Goal: Information Seeking & Learning: Compare options

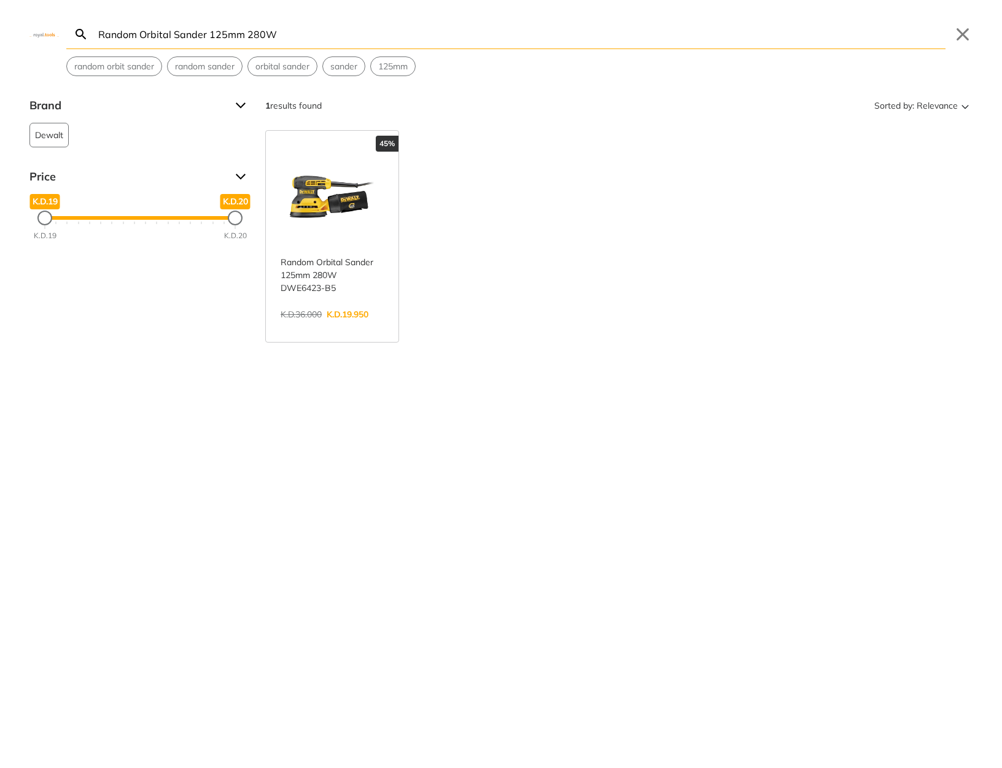
click at [478, 42] on input "Random Orbital Sander 125mm 280W" at bounding box center [521, 34] width 850 height 29
click at [351, 327] on link "View more →" at bounding box center [332, 327] width 103 height 0
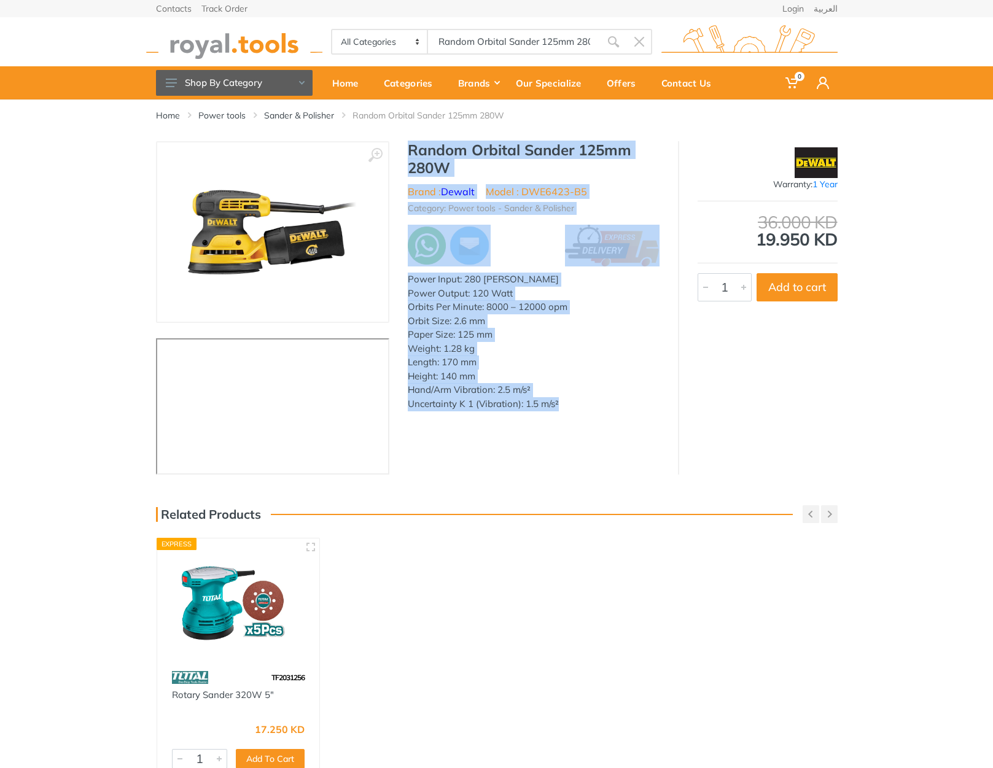
drag, startPoint x: 574, startPoint y: 408, endPoint x: 402, endPoint y: 154, distance: 306.6
click at [402, 154] on div "Random Orbital Sander 125mm 280W Brand : Dewalt Model : DWE6423-B5 Category: Po…" at bounding box center [533, 279] width 289 height 277
copy div "Random Orbital Sander 125mm 280W Brand : Dewalt Model : DWE6423-B5 Category: Po…"
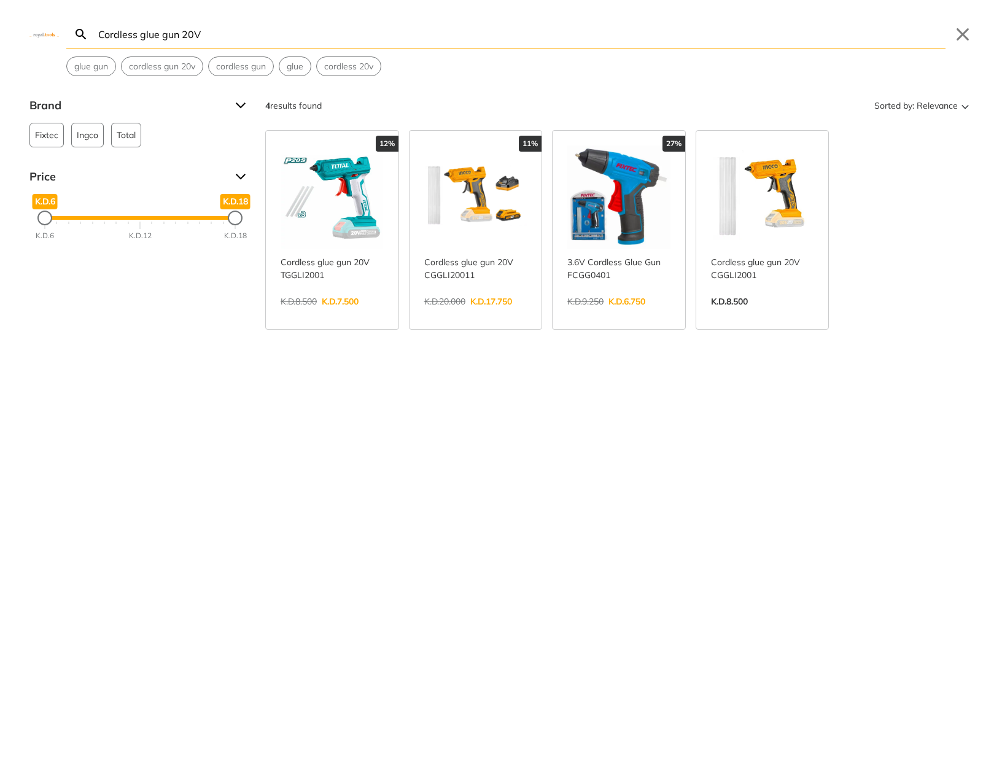
type input "Cordless glue gun 20V"
click at [959, 26] on button "Close" at bounding box center [963, 35] width 20 height 20
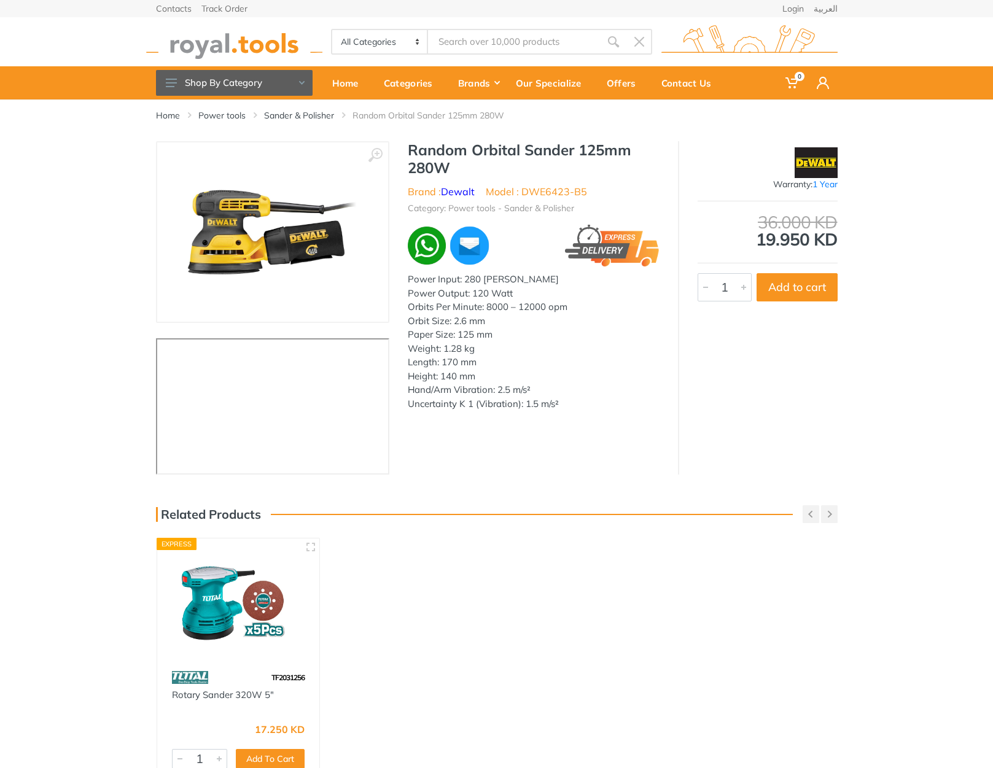
click at [541, 195] on li "Model : DWE6423-B5" at bounding box center [536, 191] width 101 height 15
drag, startPoint x: 541, startPoint y: 195, endPoint x: 576, endPoint y: 194, distance: 35.0
click at [576, 194] on li "Model : DWE6423-B5" at bounding box center [536, 191] width 101 height 15
copy li "DWE6423-B5"
click at [432, 147] on h1 "Random Orbital Sander 125mm 280W" at bounding box center [534, 159] width 252 height 36
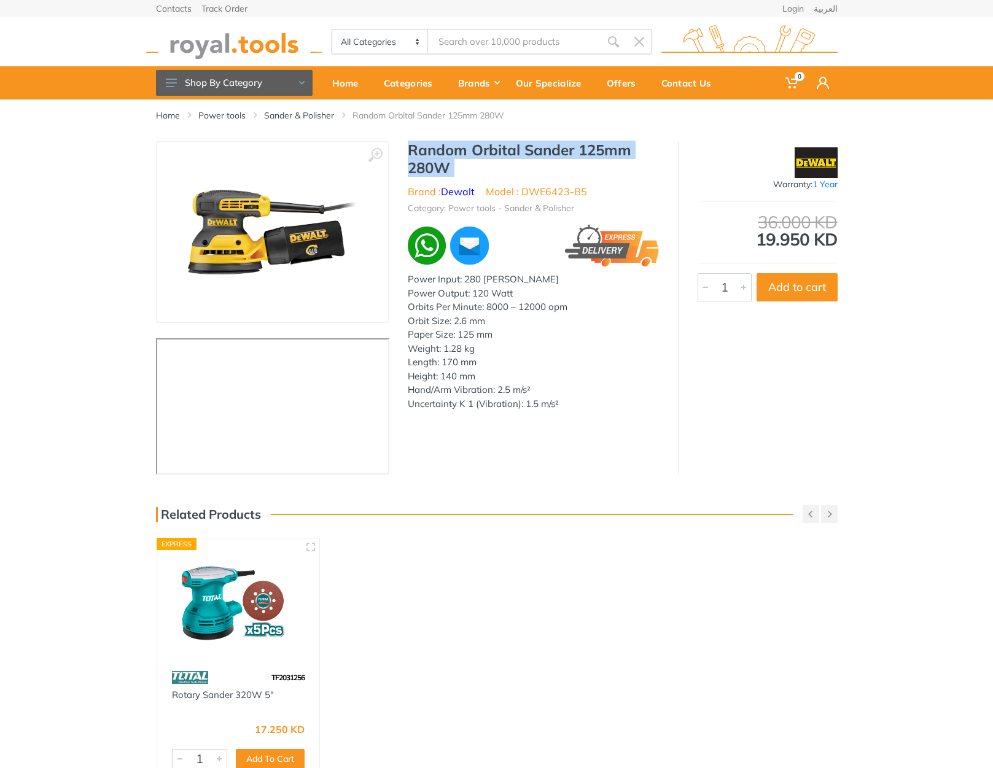
drag, startPoint x: 432, startPoint y: 147, endPoint x: 446, endPoint y: 168, distance: 25.2
click at [446, 168] on h1 "Random Orbital Sander 125mm 280W" at bounding box center [534, 159] width 252 height 36
copy div "Random Orbital Sander 125mm 280W"
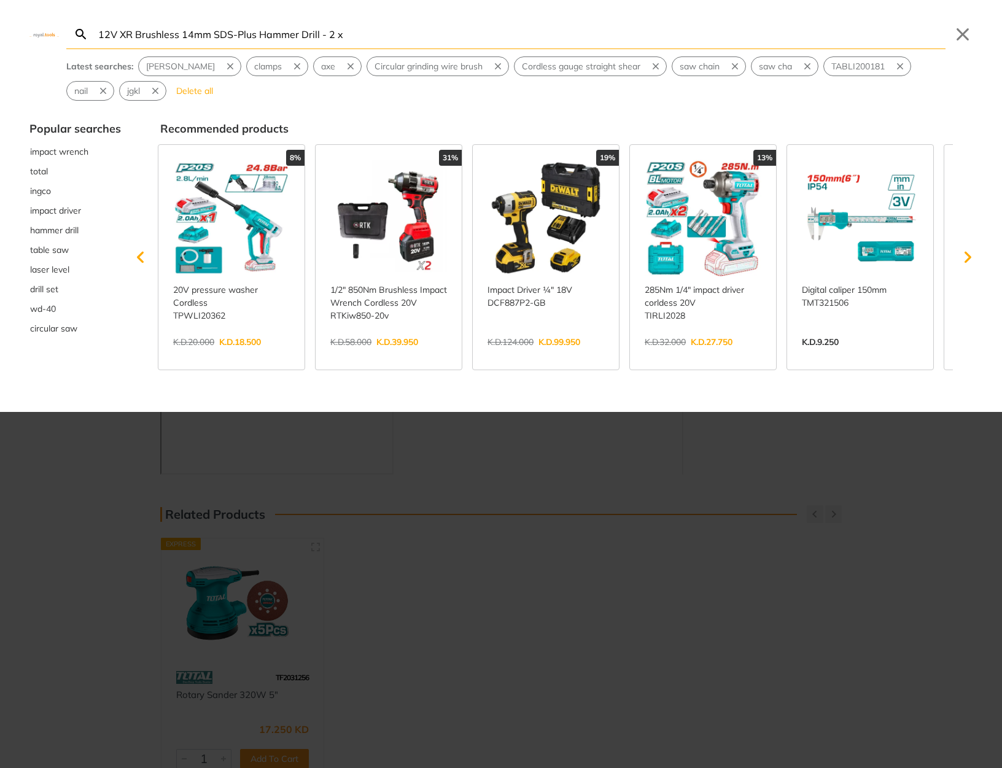
type input "12V XR Brushless 14mm SDS-Plus Hammer Drill - 2 x"
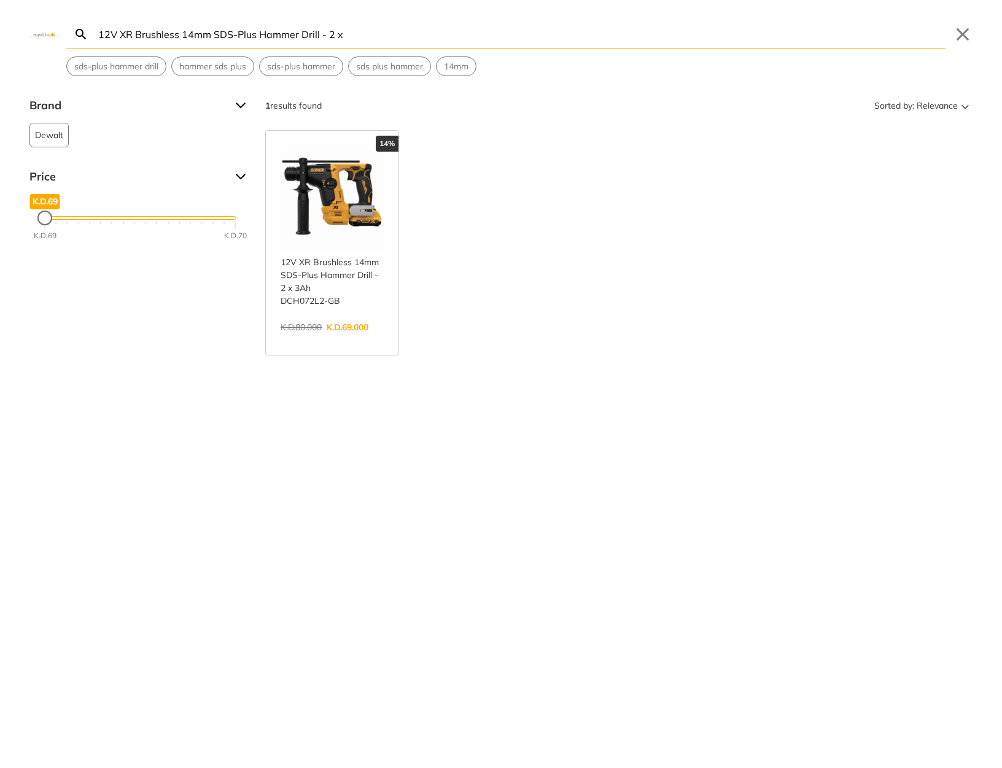
click at [352, 340] on link "View more →" at bounding box center [332, 340] width 103 height 0
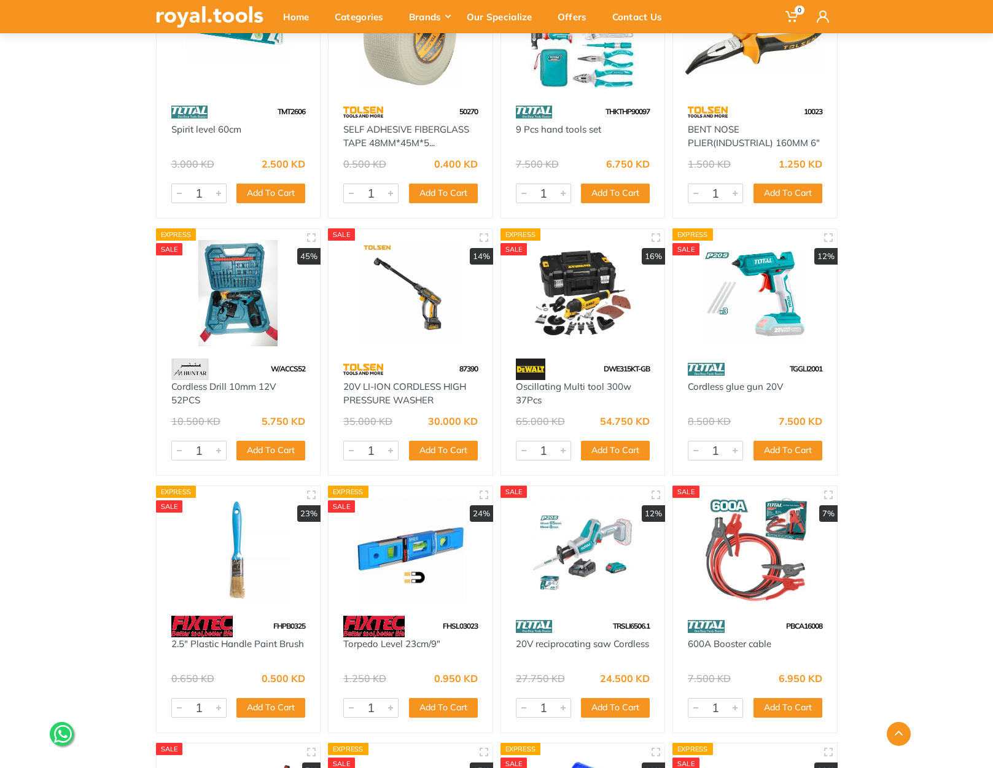
click at [765, 340] on img at bounding box center [755, 293] width 142 height 106
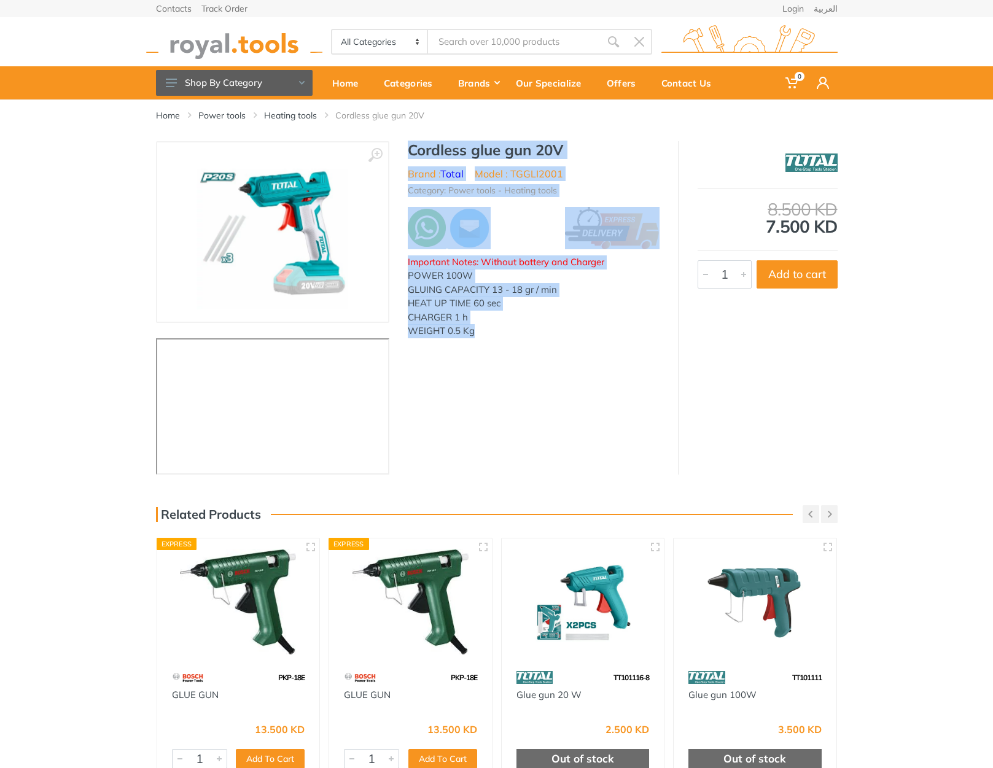
drag, startPoint x: 498, startPoint y: 332, endPoint x: 410, endPoint y: 152, distance: 200.0
click at [410, 152] on div "Cordless glue gun 20V Brand : Total Model : TGGLI2001 Category: Power tools - H…" at bounding box center [533, 243] width 289 height 205
copy div "Cordless glue gun 20V Brand : Total Model : TGGLI2001 Category: Power tools - H…"
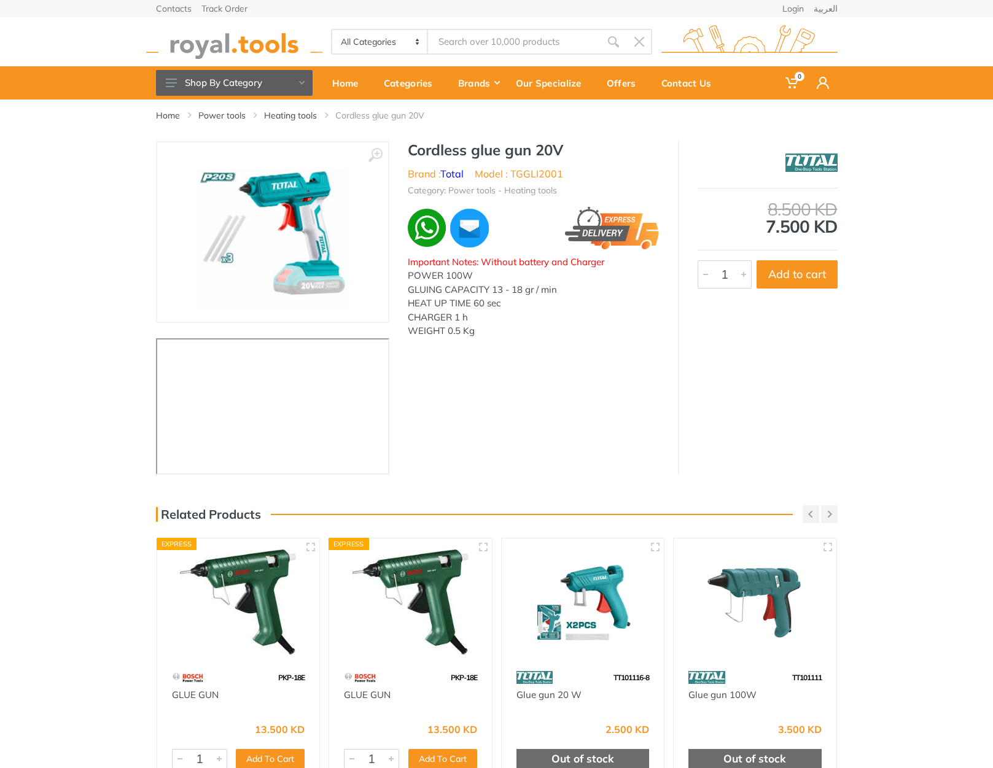
click at [606, 131] on div "Home Power tools Heating tools Cordless glue gun 20V" at bounding box center [497, 121] width 700 height 42
click at [429, 150] on h1 "Cordless glue gun 20V" at bounding box center [534, 150] width 252 height 18
drag, startPoint x: 429, startPoint y: 150, endPoint x: 566, endPoint y: 151, distance: 137.0
click at [566, 151] on h1 "Cordless glue gun 20V" at bounding box center [534, 150] width 252 height 18
copy div "Cordless glue gun 20V"
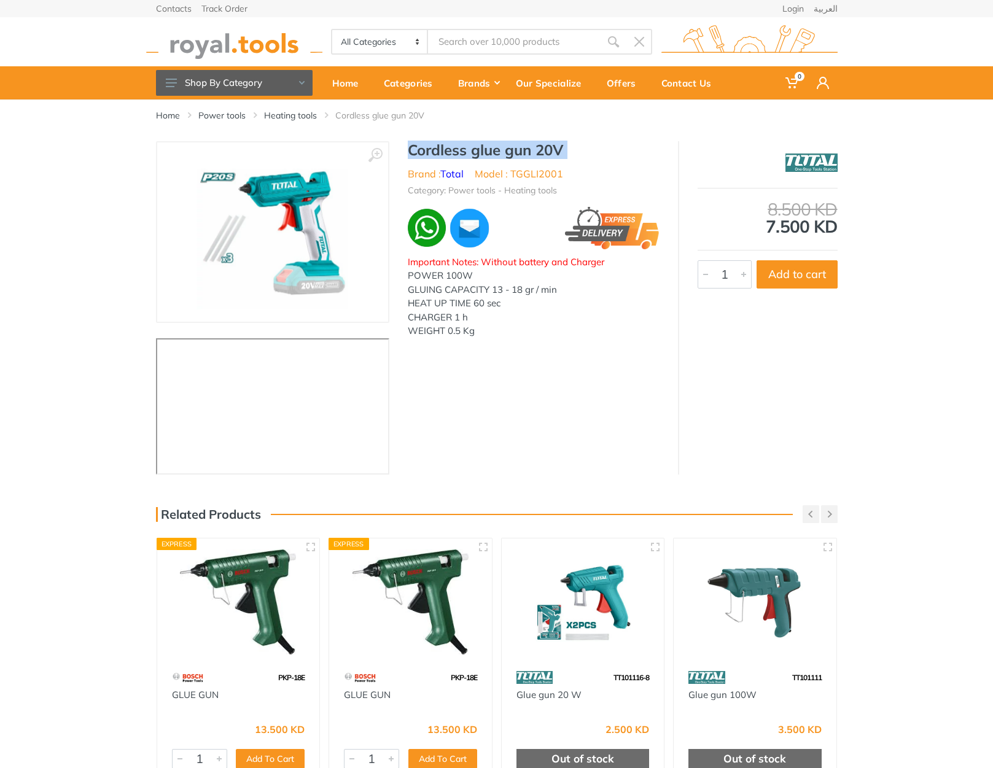
copy div "Cordless glue gun 20V"
click at [472, 25] on div "All Categories Power tools Cordless Tools Hand Tools Power Tools Accessories Sa…" at bounding box center [497, 41] width 700 height 49
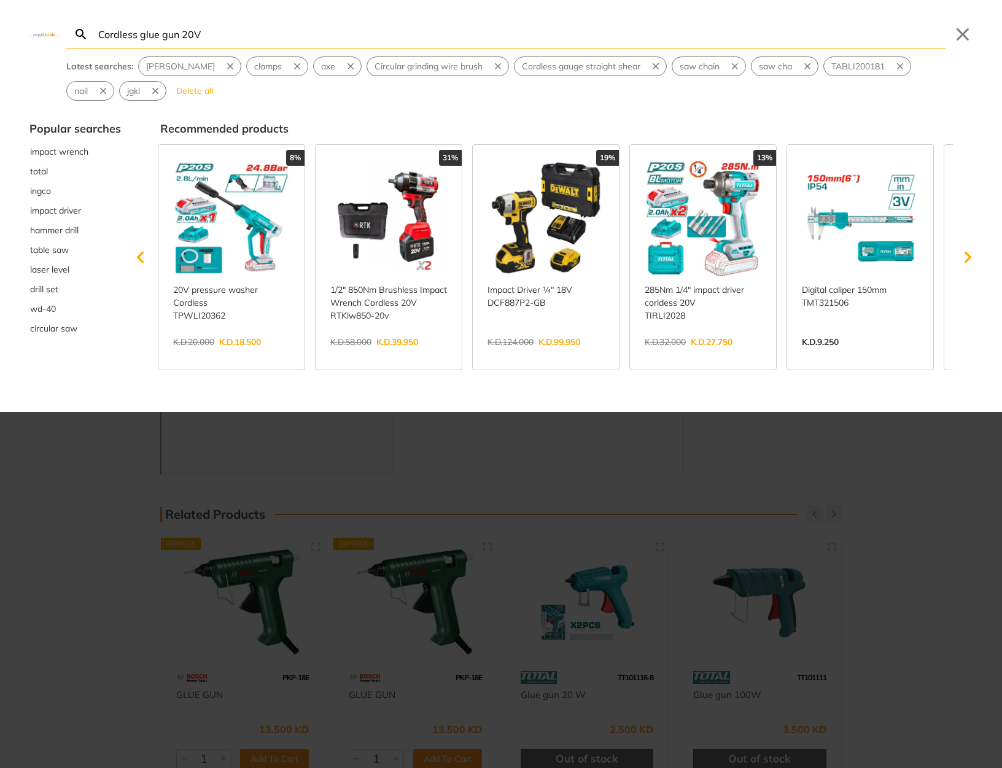
type input "Cordless glue gun 20V"
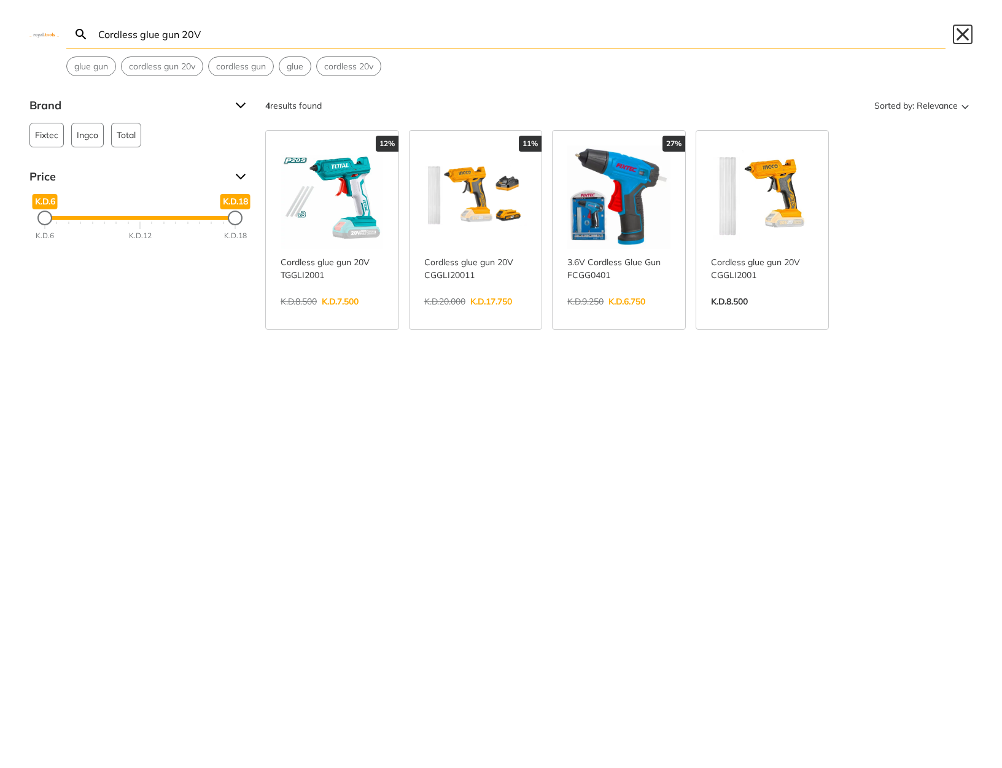
click at [963, 31] on button "Close" at bounding box center [963, 35] width 20 height 20
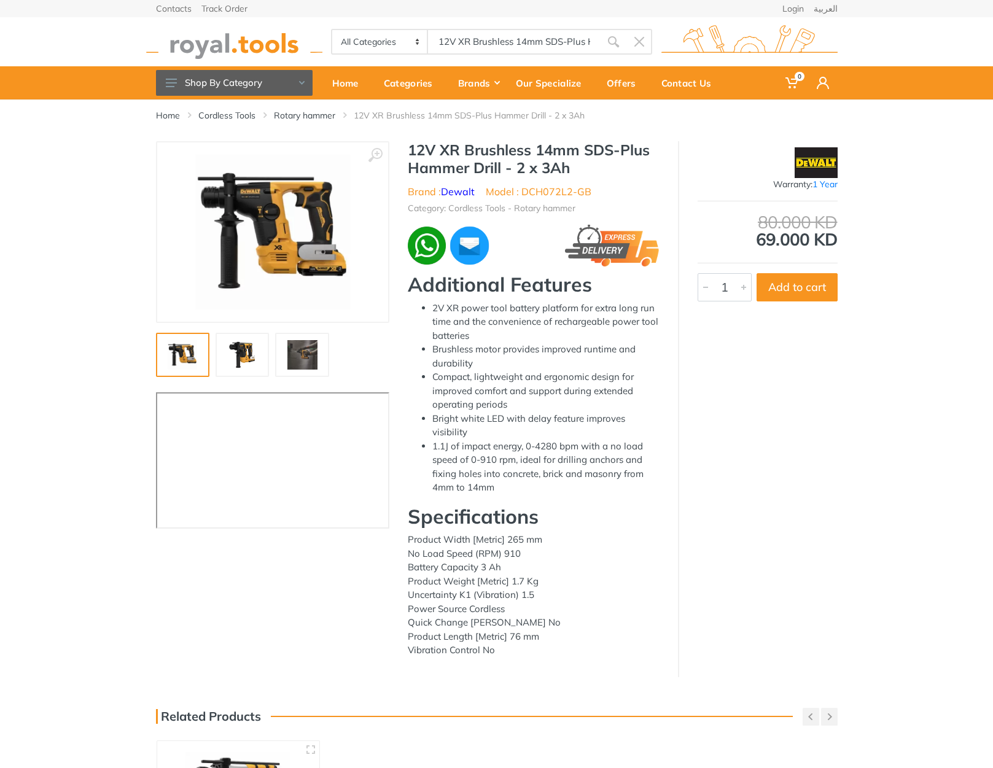
click at [424, 149] on h1 "12V XR Brushless 14mm SDS-Plus Hammer Drill - 2 x 3Ah" at bounding box center [534, 159] width 252 height 36
drag, startPoint x: 424, startPoint y: 149, endPoint x: 585, endPoint y: 172, distance: 161.9
click at [585, 172] on h1 "12V XR Brushless 14mm SDS-Plus Hammer Drill - 2 x 3Ah" at bounding box center [534, 159] width 252 height 36
copy h1 "12V XR Brushless 14mm SDS-Plus Hammer Drill - 2 x 3Ah"
click at [425, 147] on h1 "12V XR Brushless 14mm SDS-Plus Hammer Drill - 2 x 3Ah" at bounding box center [534, 159] width 252 height 36
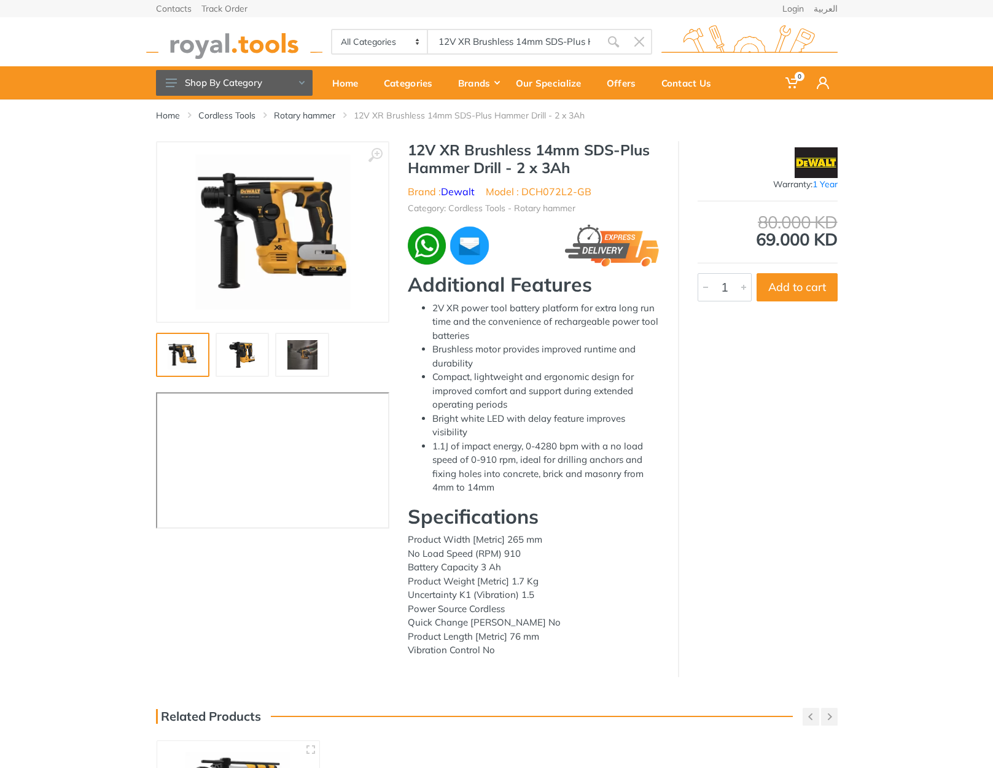
drag, startPoint x: 425, startPoint y: 147, endPoint x: 494, endPoint y: 646, distance: 503.6
click at [495, 646] on div "12V XR Brushless 14mm SDS-Plus Hammer Drill - 2 x 3Ah Brand : Dewalt Model : DC…" at bounding box center [533, 403] width 289 height 524
copy div "12V XR Brushless 14mm SDS-Plus Hammer Drill - 2 x 3Ah Brand : Dewalt Model : DC…"
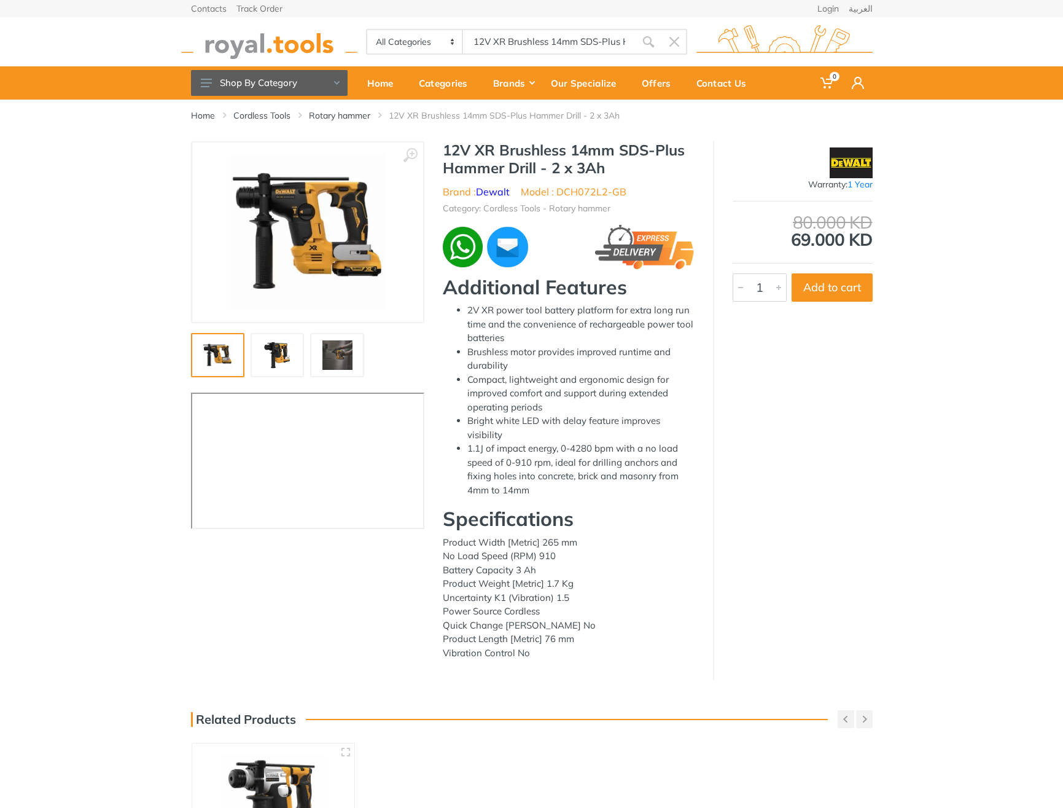
copy div "12V XR Brushless 14mm SDS-Plus Hammer Drill - 2 x 3Ah Brand : Dewalt Model : DC…"
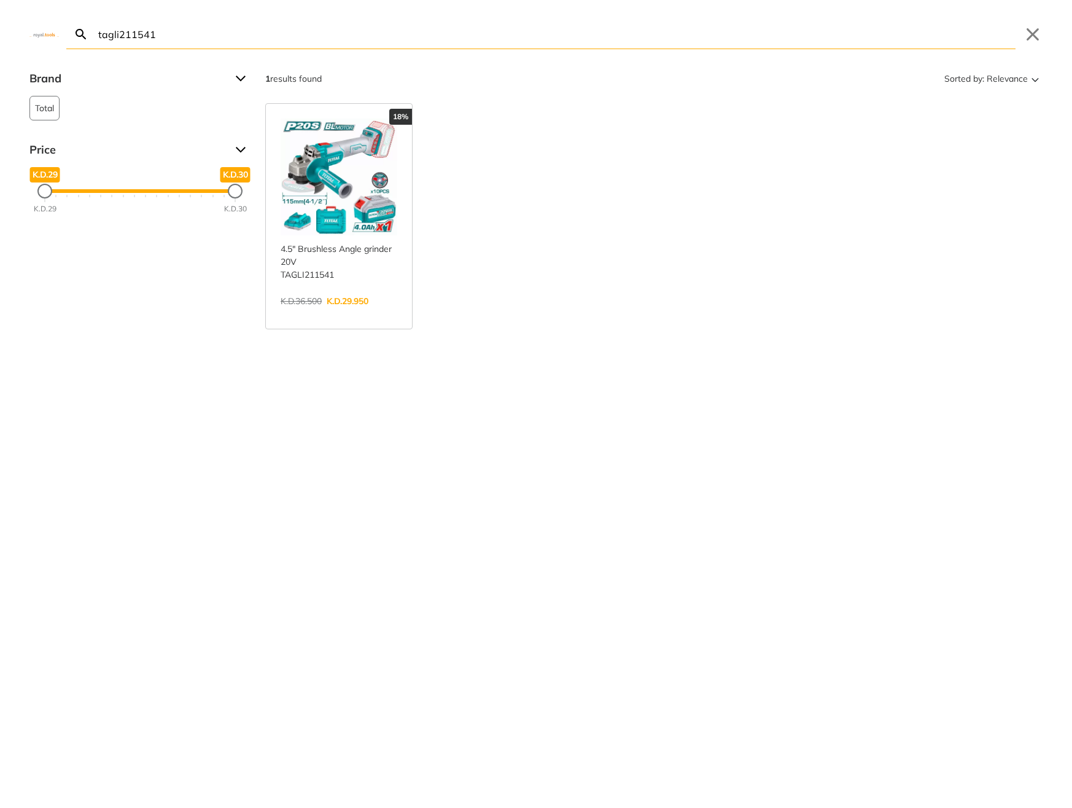
type input "tagli211541"
click at [370, 314] on link "View more →" at bounding box center [339, 314] width 117 height 0
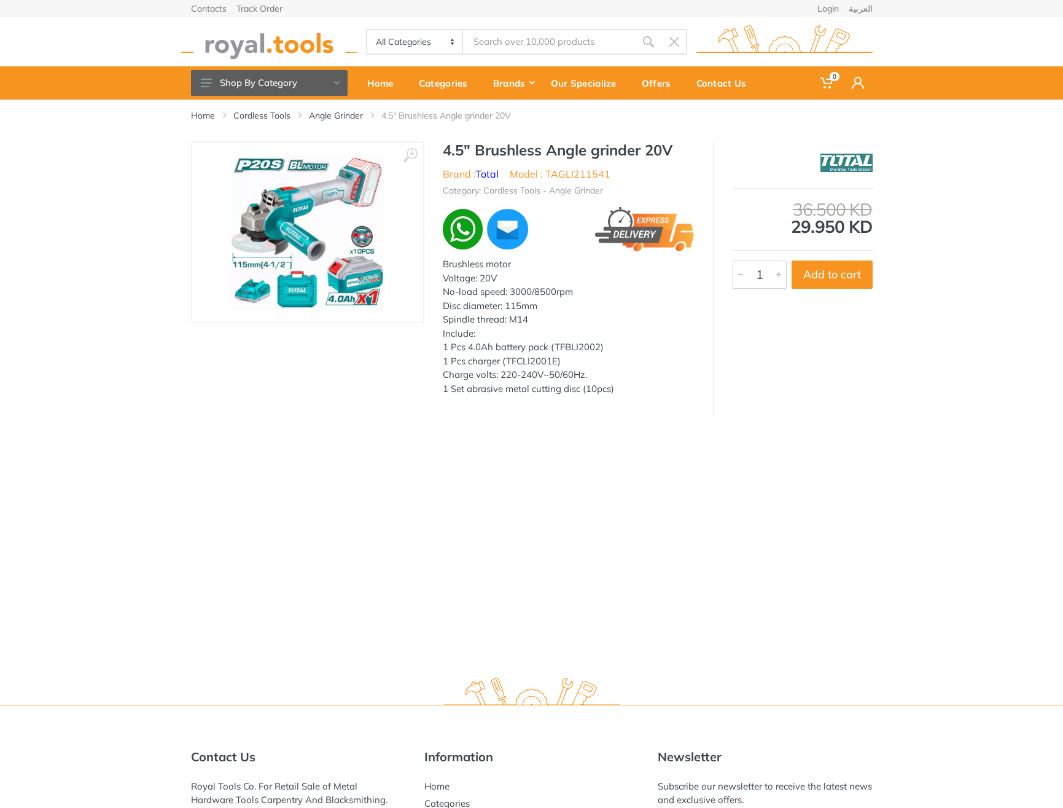
type input "tagli211541"
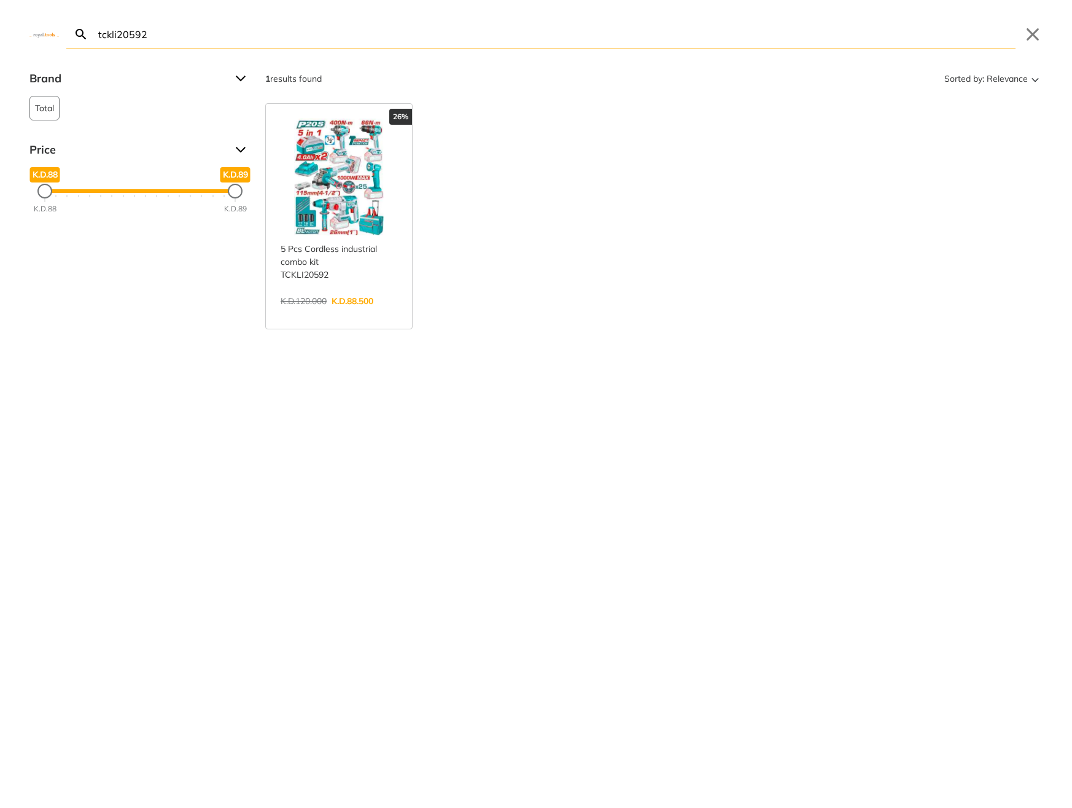
type input "tckli20592"
click at [325, 314] on link "View more →" at bounding box center [339, 314] width 117 height 0
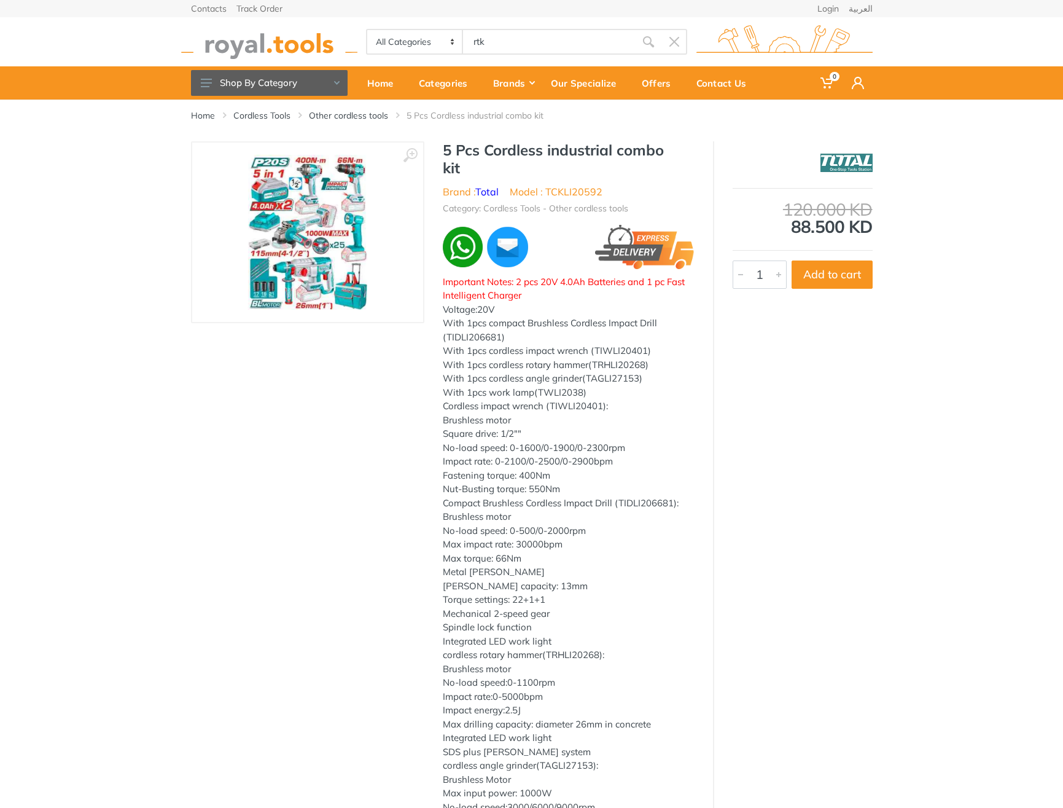
type input "rtk"
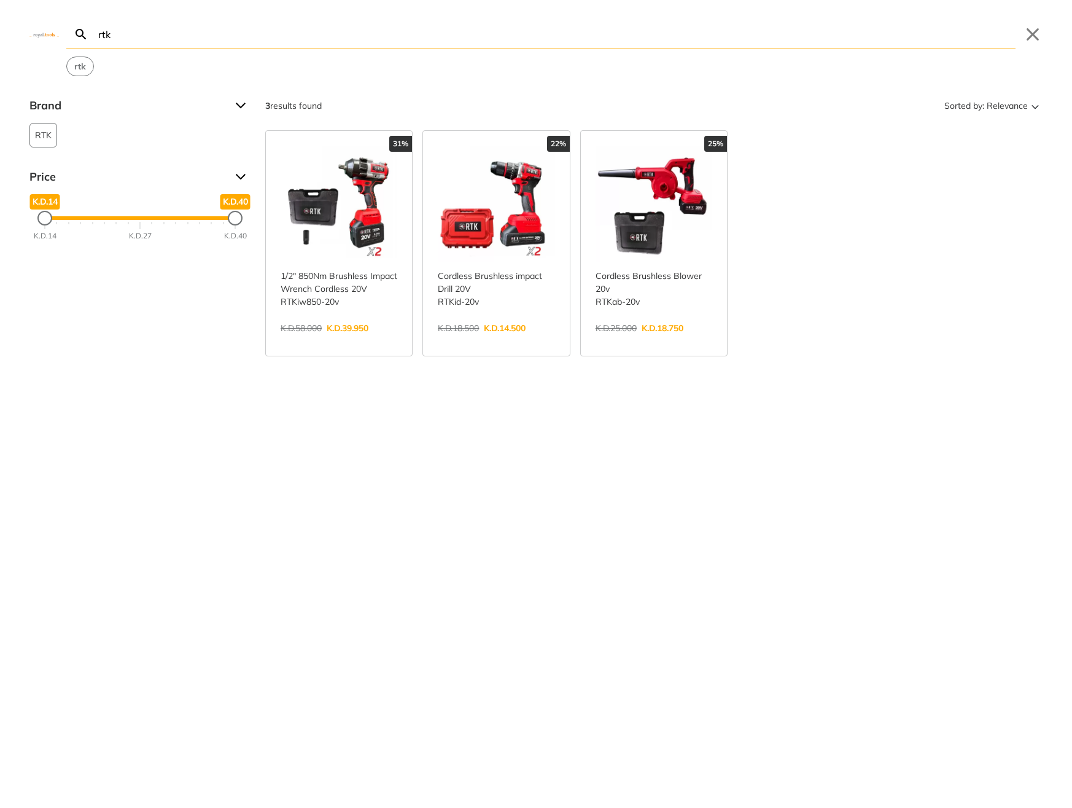
type input "rtk"
click at [473, 341] on link "View more →" at bounding box center [496, 341] width 117 height 0
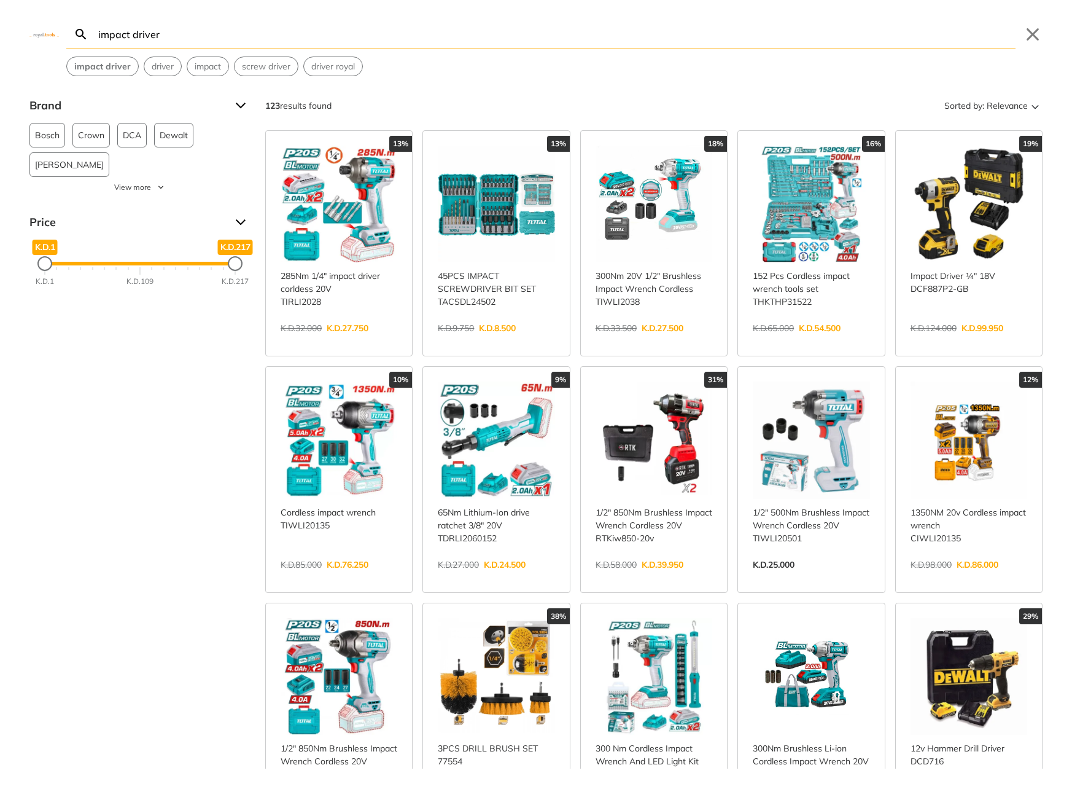
type input "impact driver"
click at [951, 341] on link "View more →" at bounding box center [969, 341] width 117 height 0
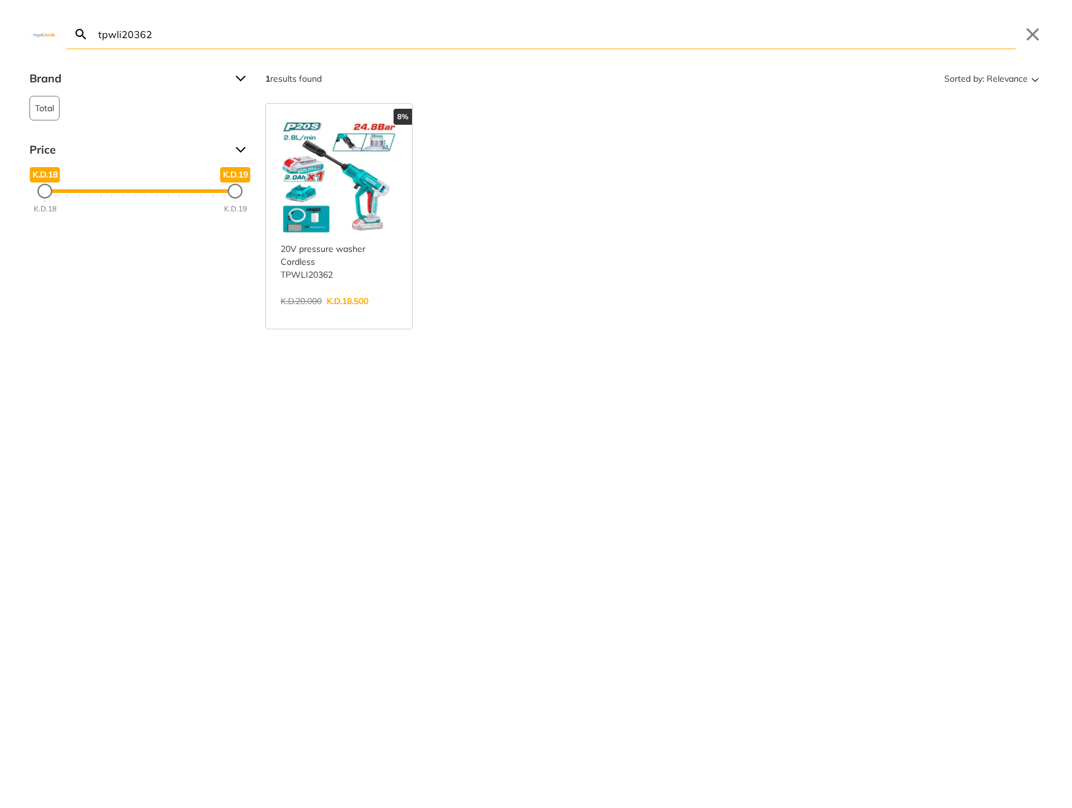
type input "tpwli20362"
